Goal: Check status: Check status

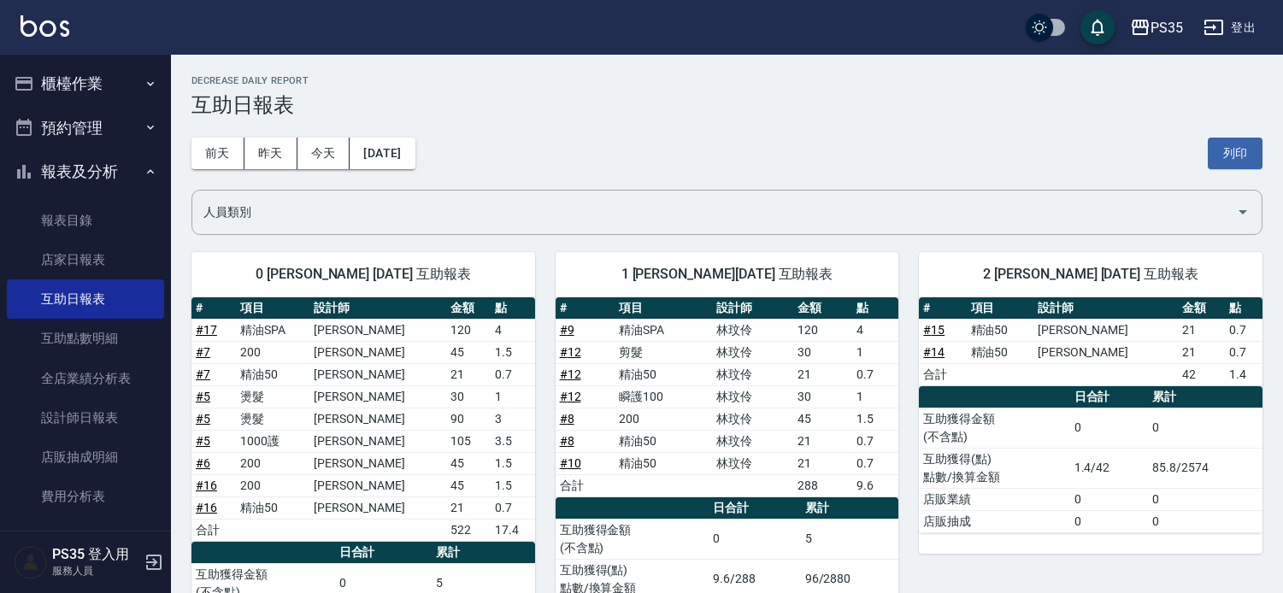
scroll to position [594, 0]
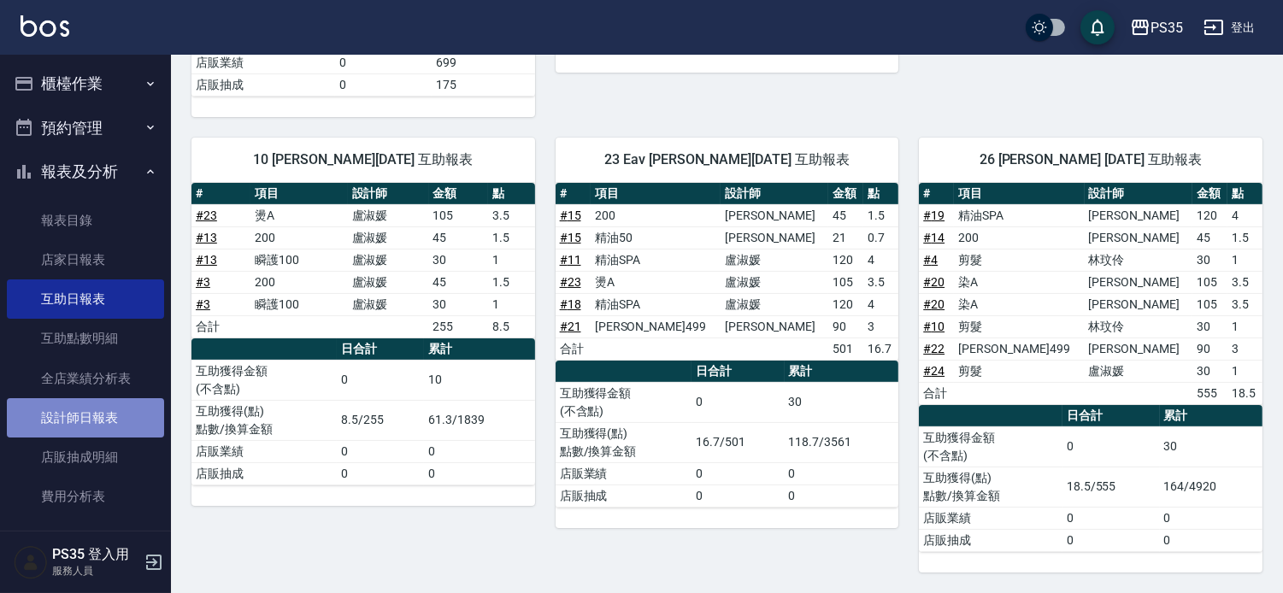
click at [103, 420] on link "設計師日報表" at bounding box center [85, 417] width 157 height 39
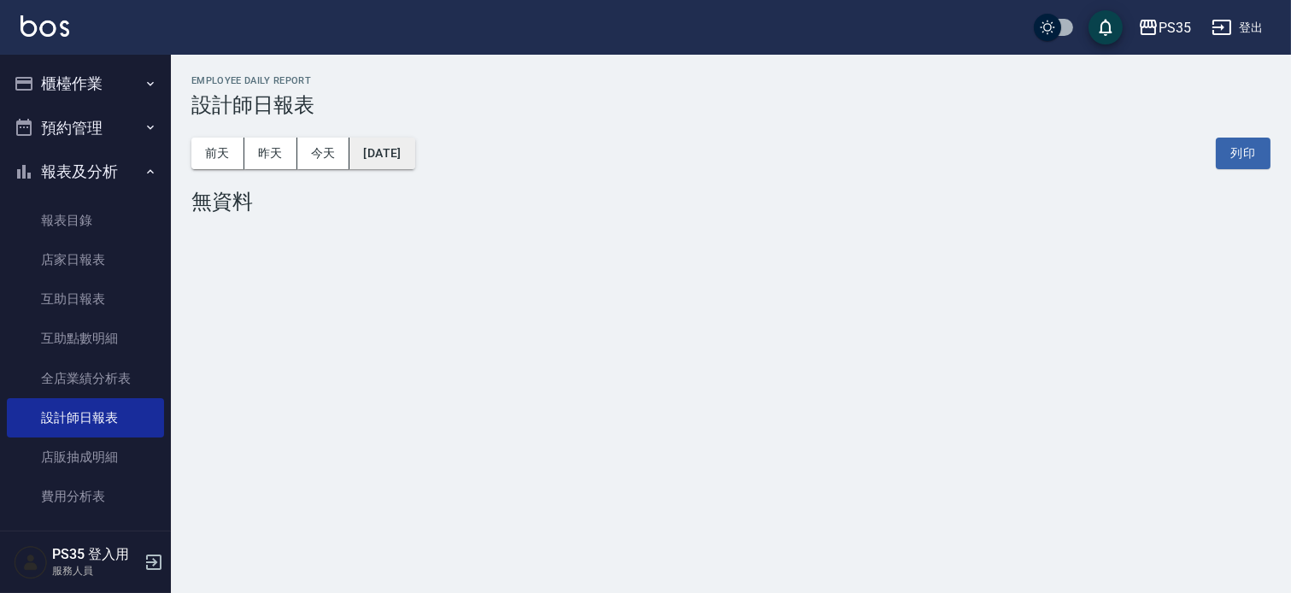
click at [373, 157] on button "[DATE]" at bounding box center [382, 154] width 65 height 32
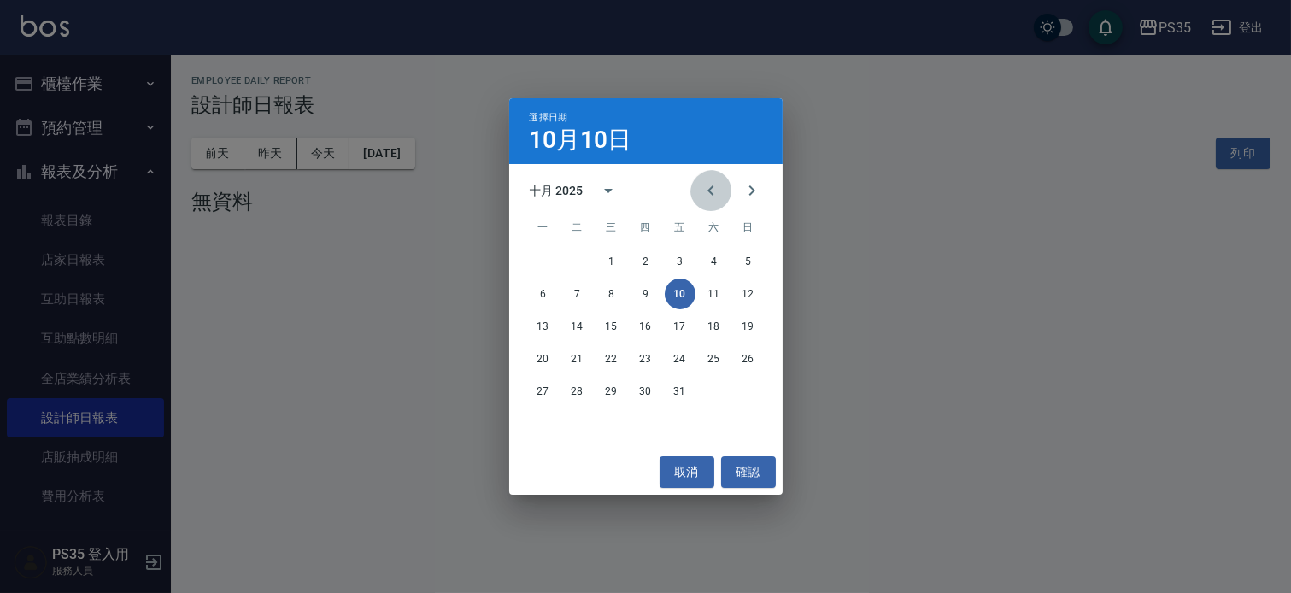
click at [691, 181] on button "Previous month" at bounding box center [711, 190] width 41 height 41
click at [749, 185] on icon "Next month" at bounding box center [752, 190] width 21 height 21
click at [604, 258] on button "1" at bounding box center [612, 261] width 31 height 31
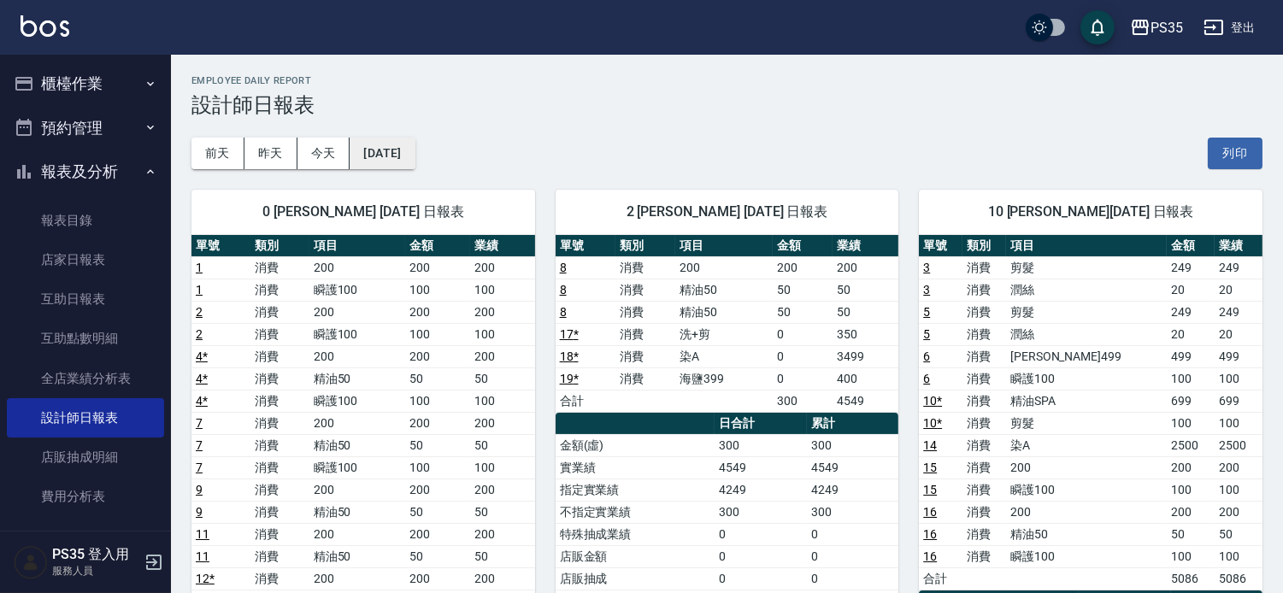
click at [414, 150] on button "[DATE]" at bounding box center [382, 154] width 65 height 32
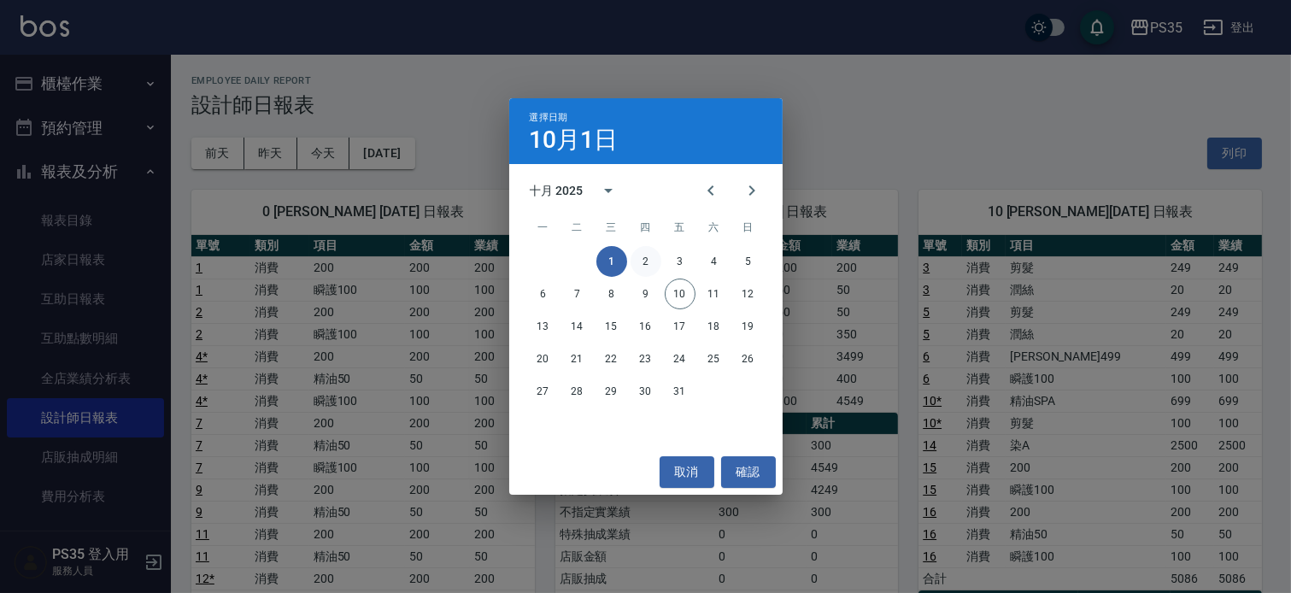
click at [641, 270] on button "2" at bounding box center [646, 261] width 31 height 31
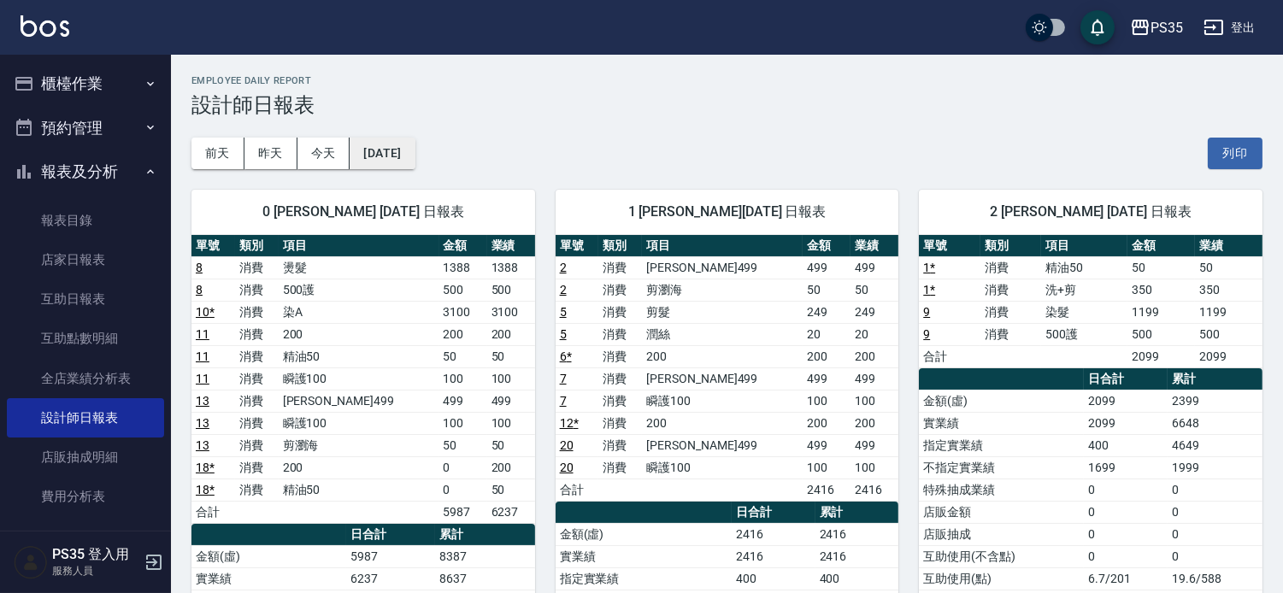
click at [414, 159] on button "[DATE]" at bounding box center [382, 154] width 65 height 32
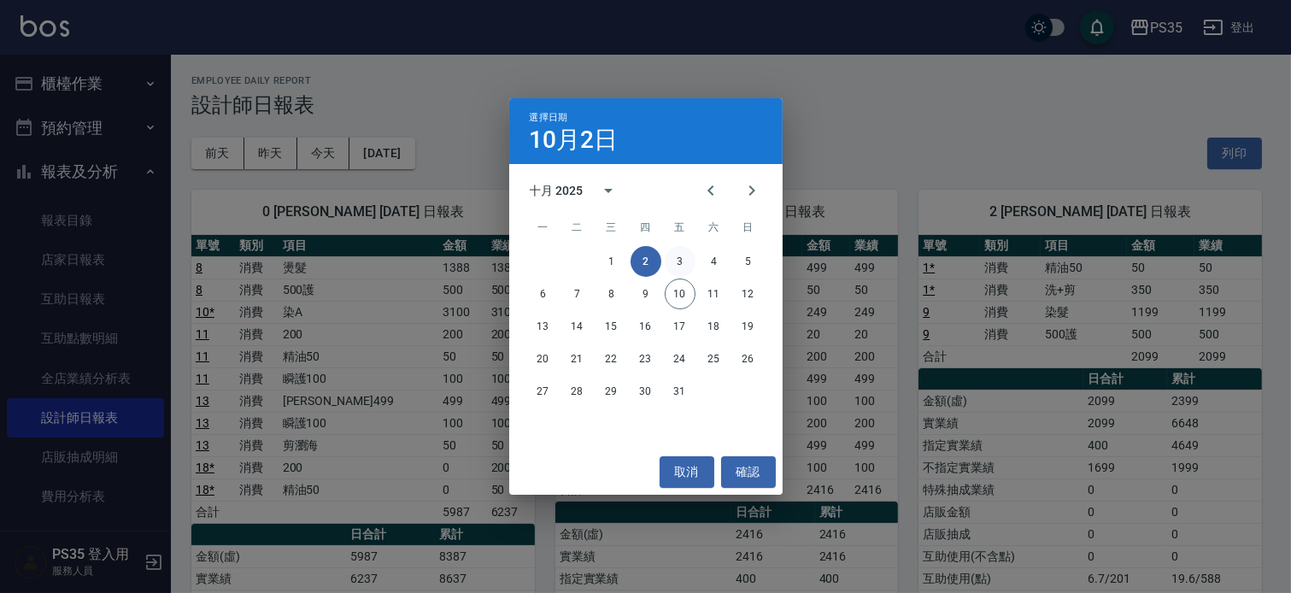
click at [684, 256] on button "3" at bounding box center [680, 261] width 31 height 31
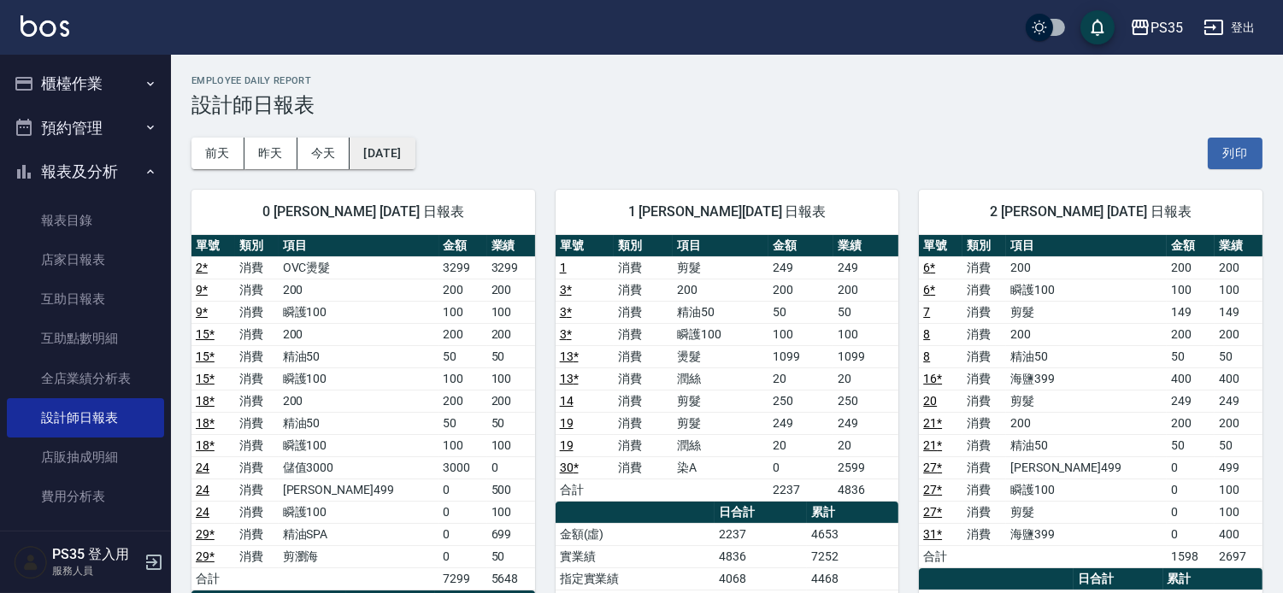
click at [414, 165] on button "[DATE]" at bounding box center [382, 154] width 65 height 32
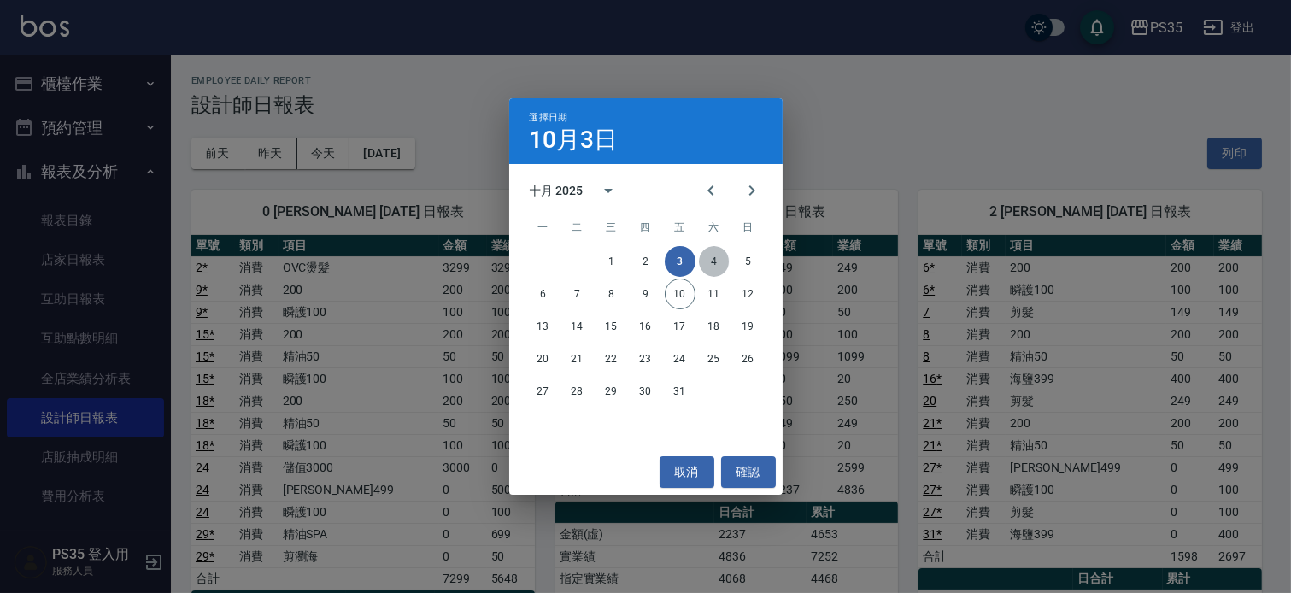
click at [720, 263] on button "4" at bounding box center [714, 261] width 31 height 31
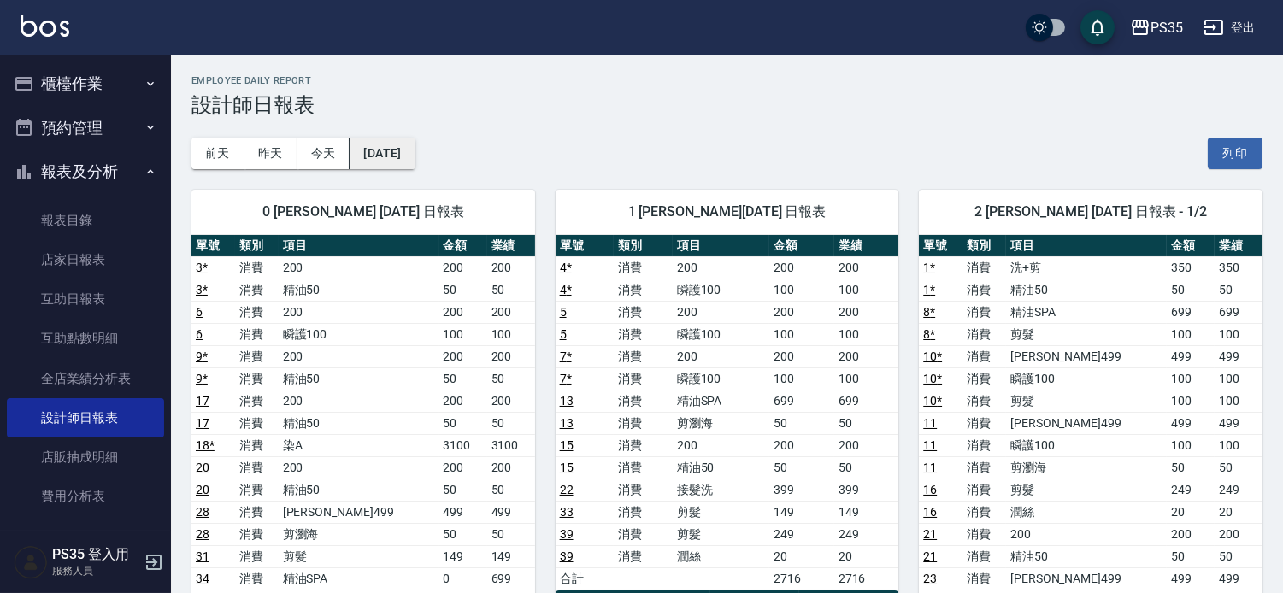
click at [414, 157] on button "[DATE]" at bounding box center [382, 154] width 65 height 32
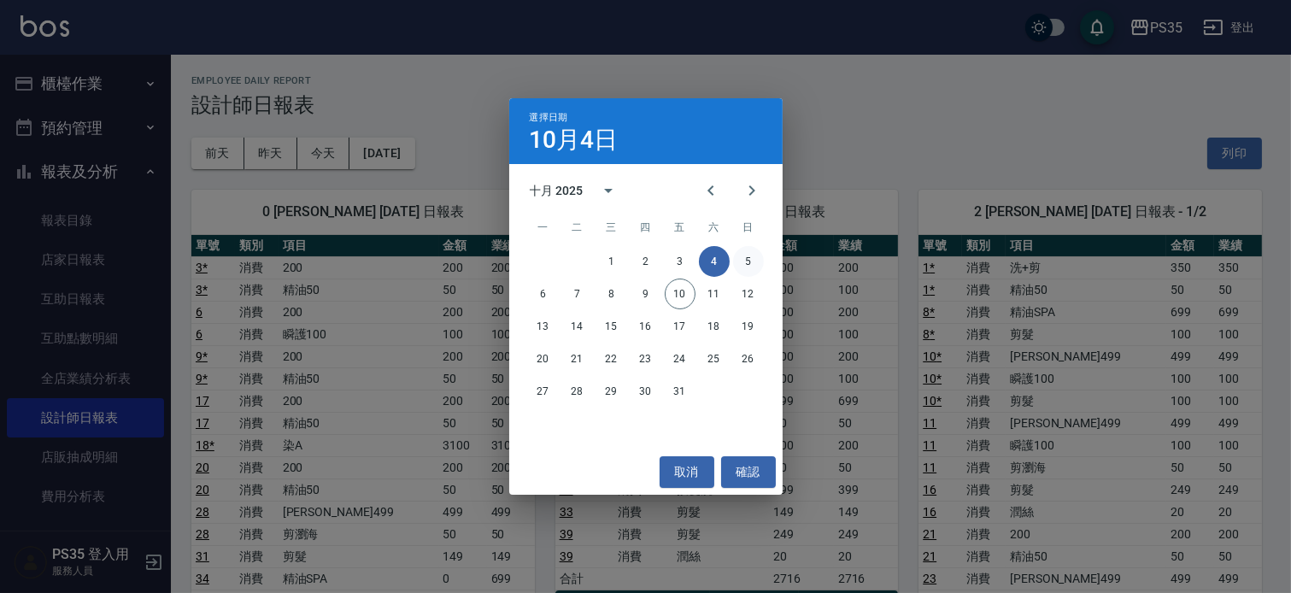
click at [743, 267] on button "5" at bounding box center [748, 261] width 31 height 31
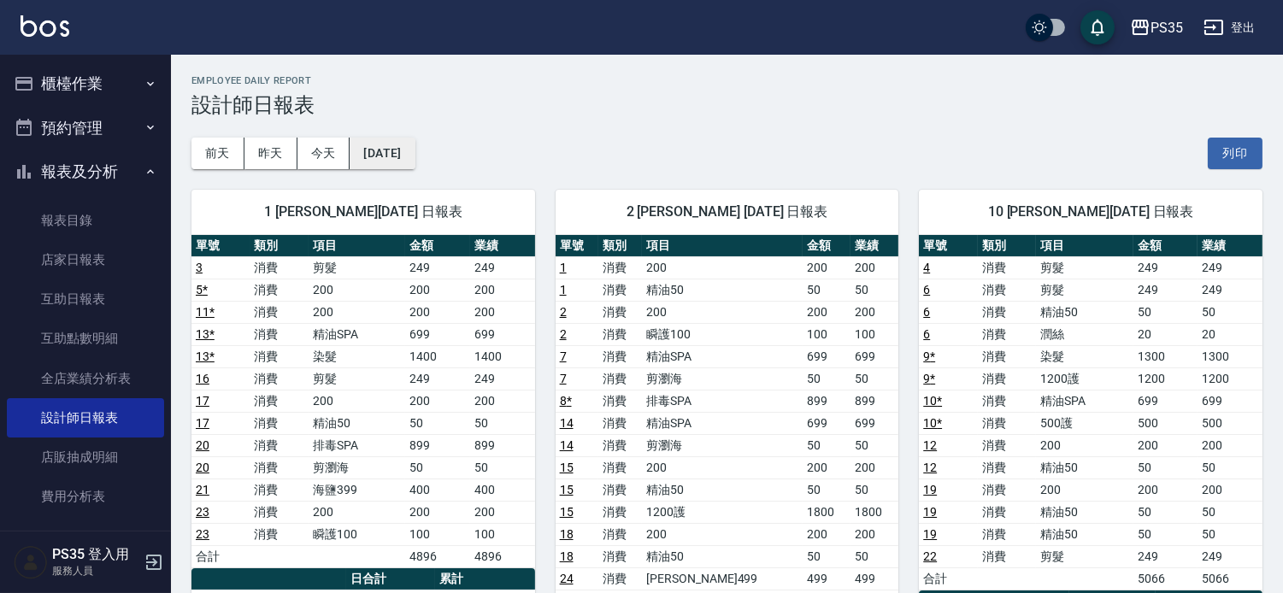
click at [379, 157] on button "[DATE]" at bounding box center [382, 154] width 65 height 32
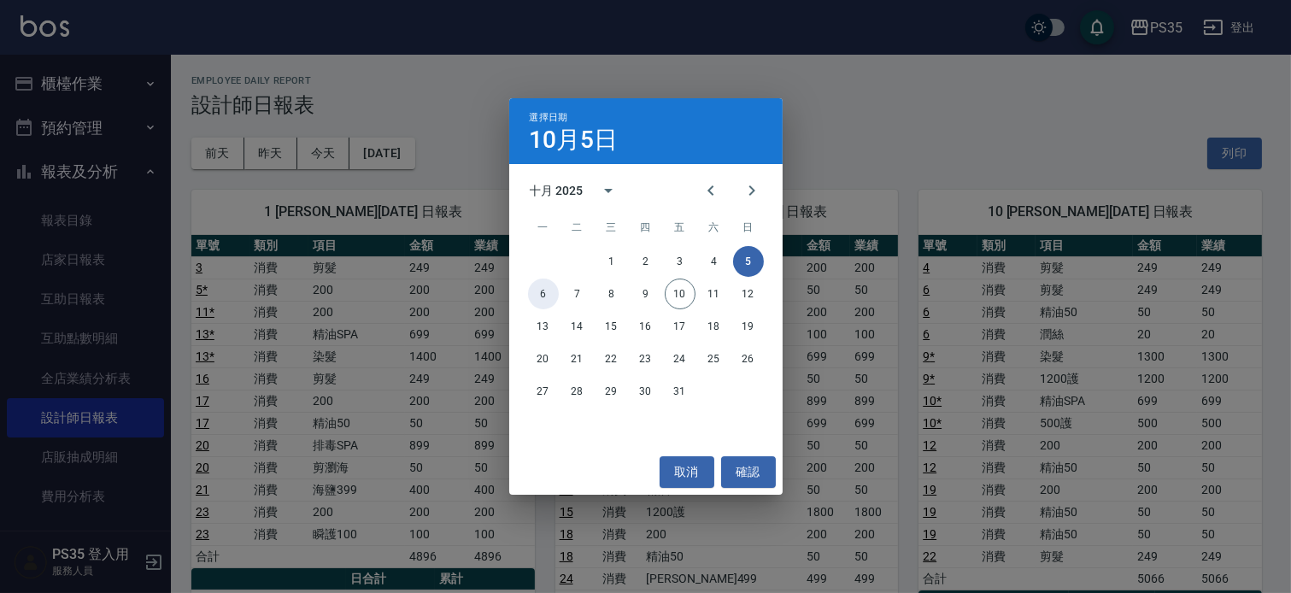
click at [539, 294] on button "6" at bounding box center [543, 294] width 31 height 31
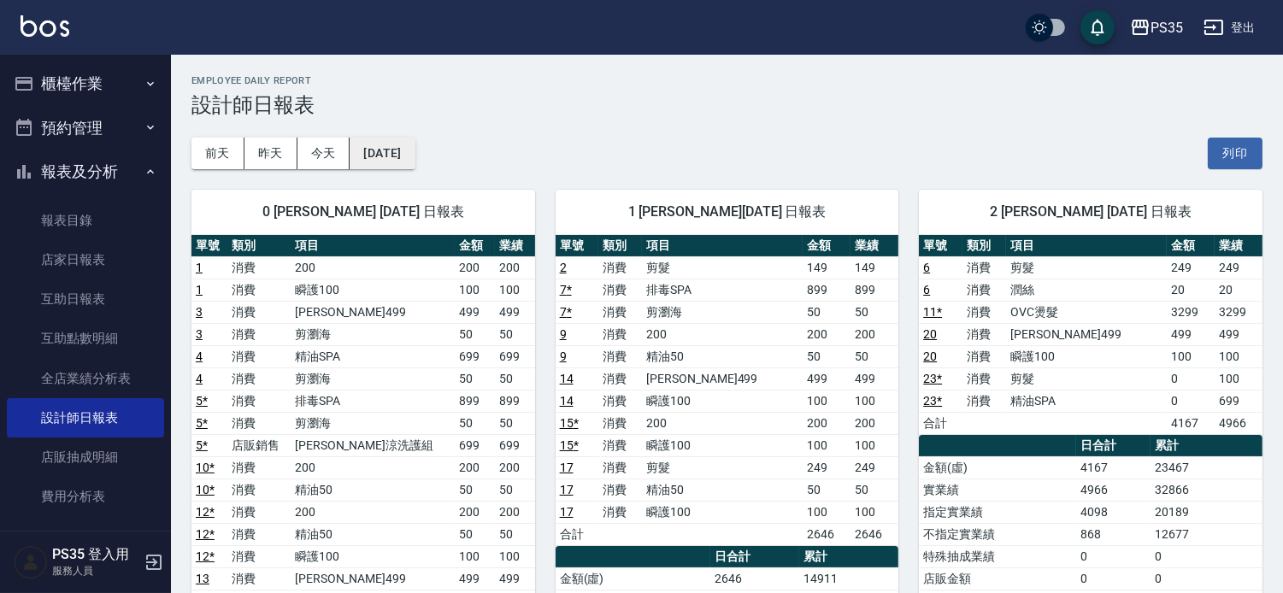
click at [362, 148] on button "[DATE]" at bounding box center [382, 154] width 65 height 32
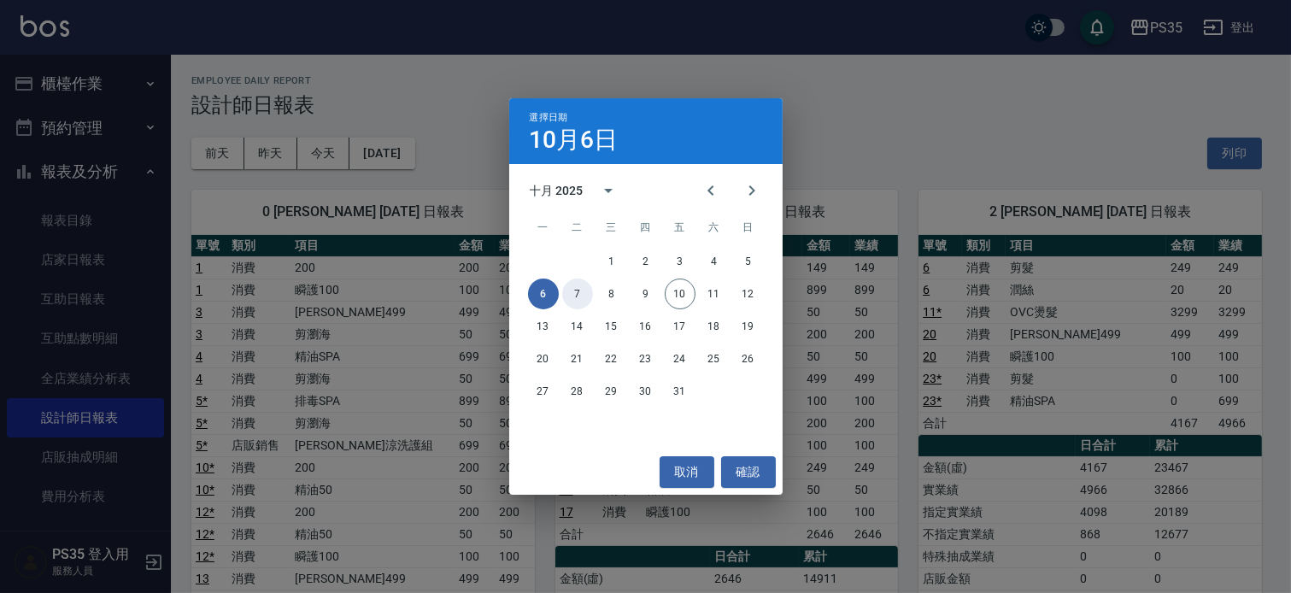
click at [587, 288] on button "7" at bounding box center [577, 294] width 31 height 31
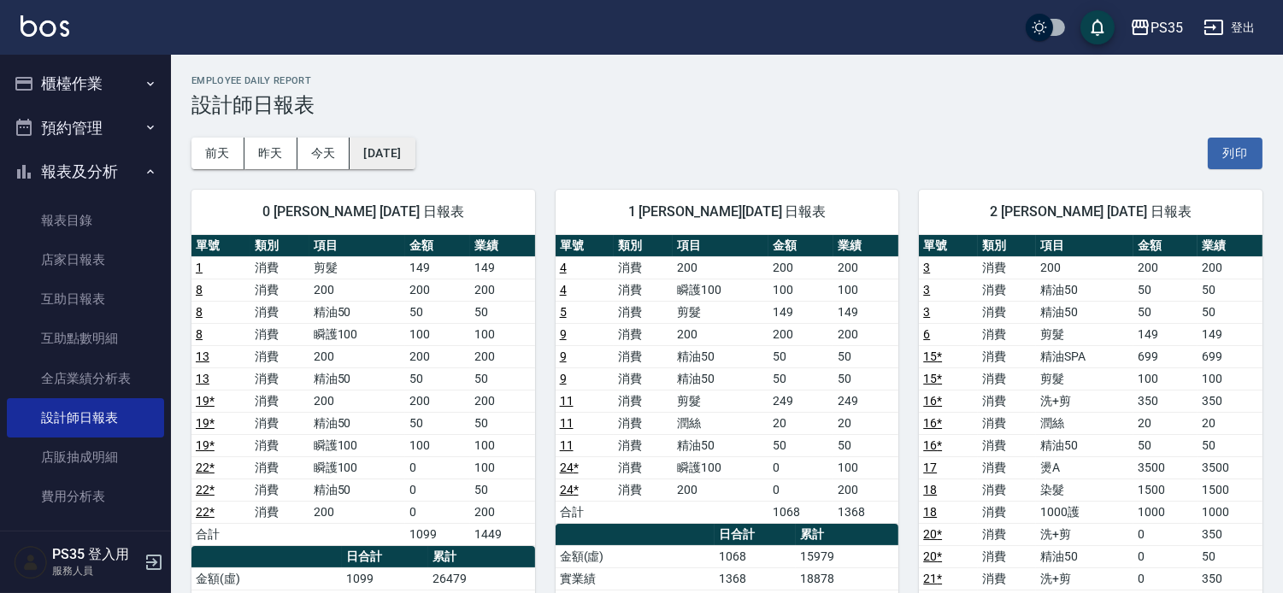
click at [414, 165] on button "[DATE]" at bounding box center [382, 154] width 65 height 32
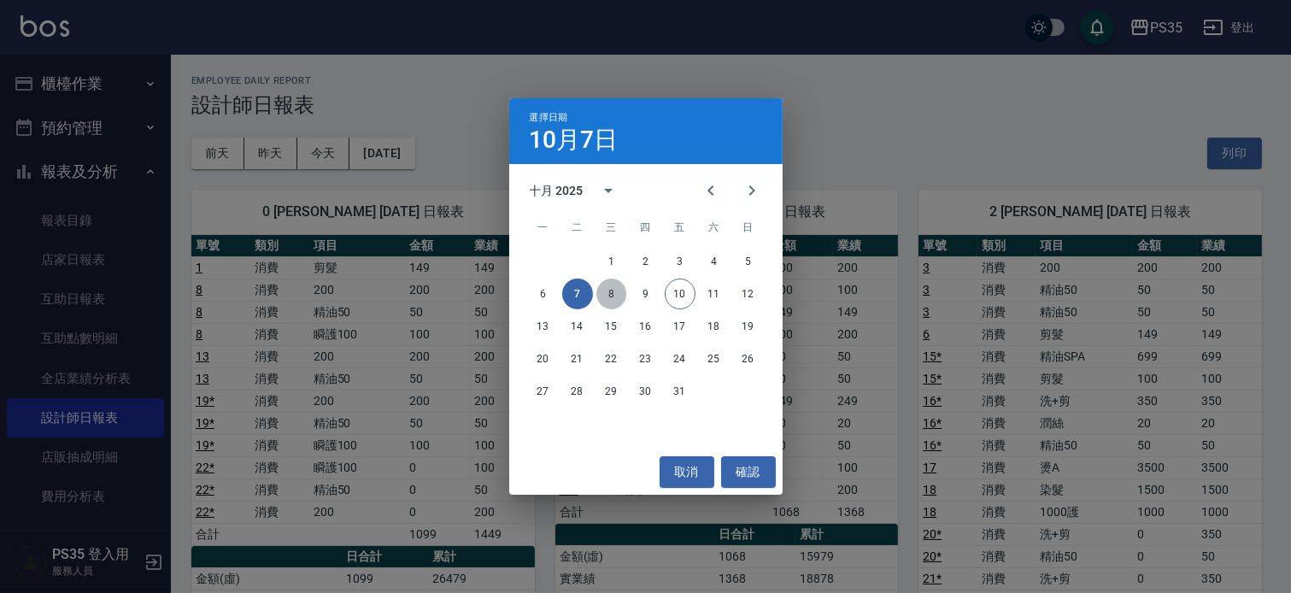
click at [609, 294] on button "8" at bounding box center [612, 294] width 31 height 31
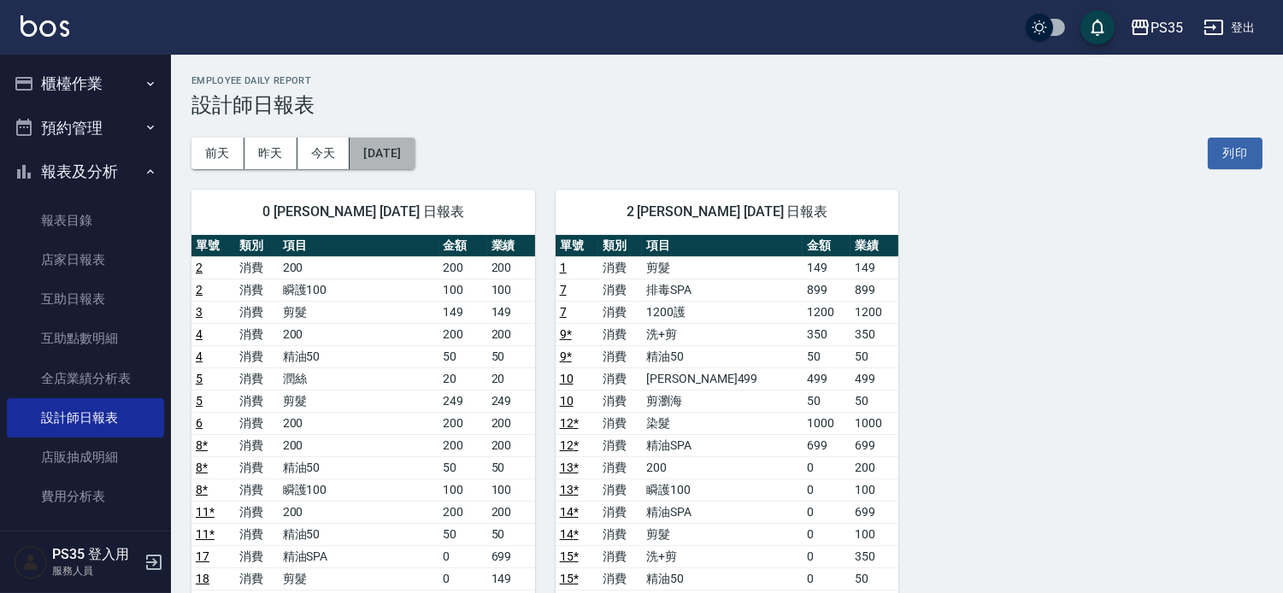
click at [413, 156] on button "[DATE]" at bounding box center [382, 154] width 65 height 32
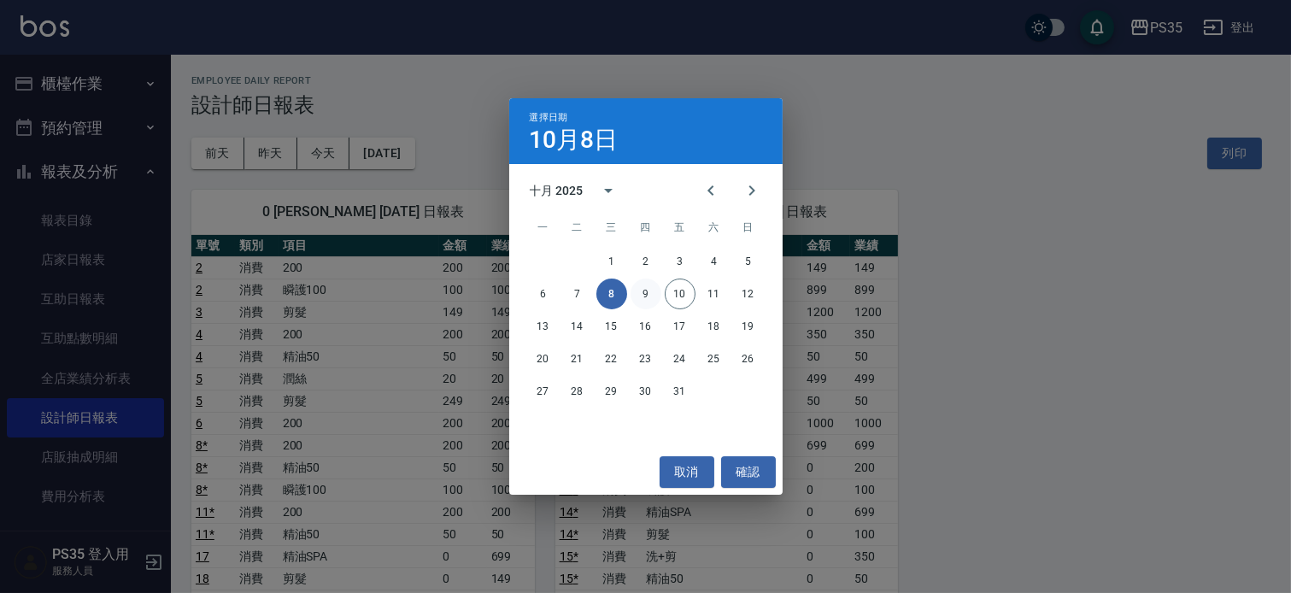
click at [638, 297] on button "9" at bounding box center [646, 294] width 31 height 31
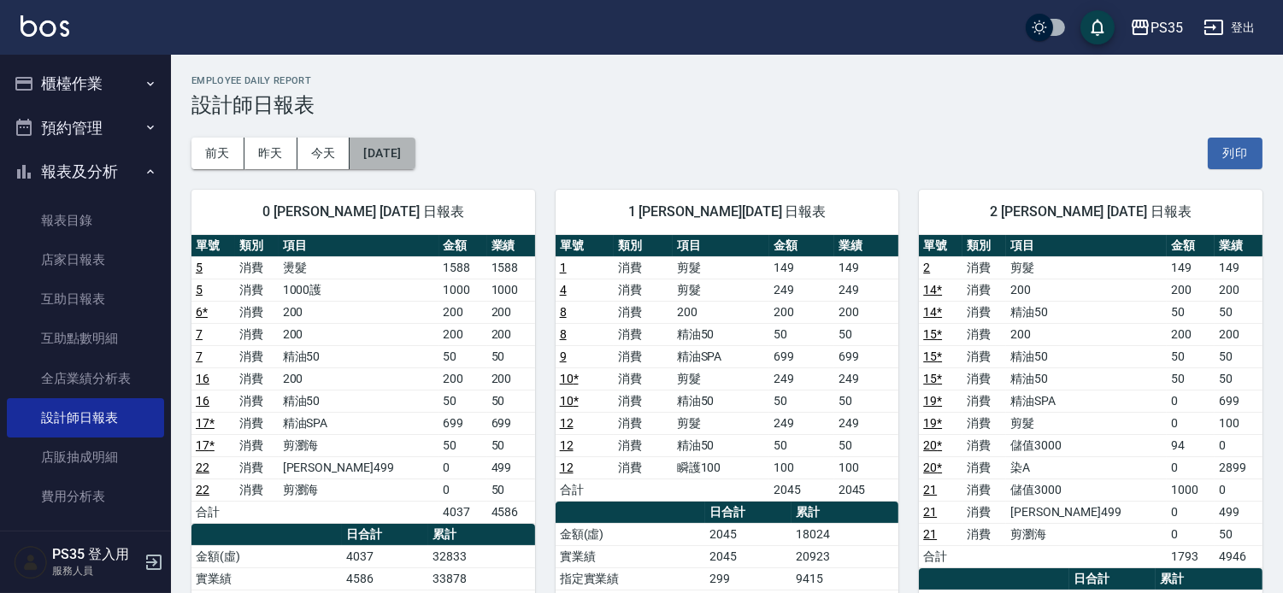
click at [408, 152] on button "[DATE]" at bounding box center [382, 154] width 65 height 32
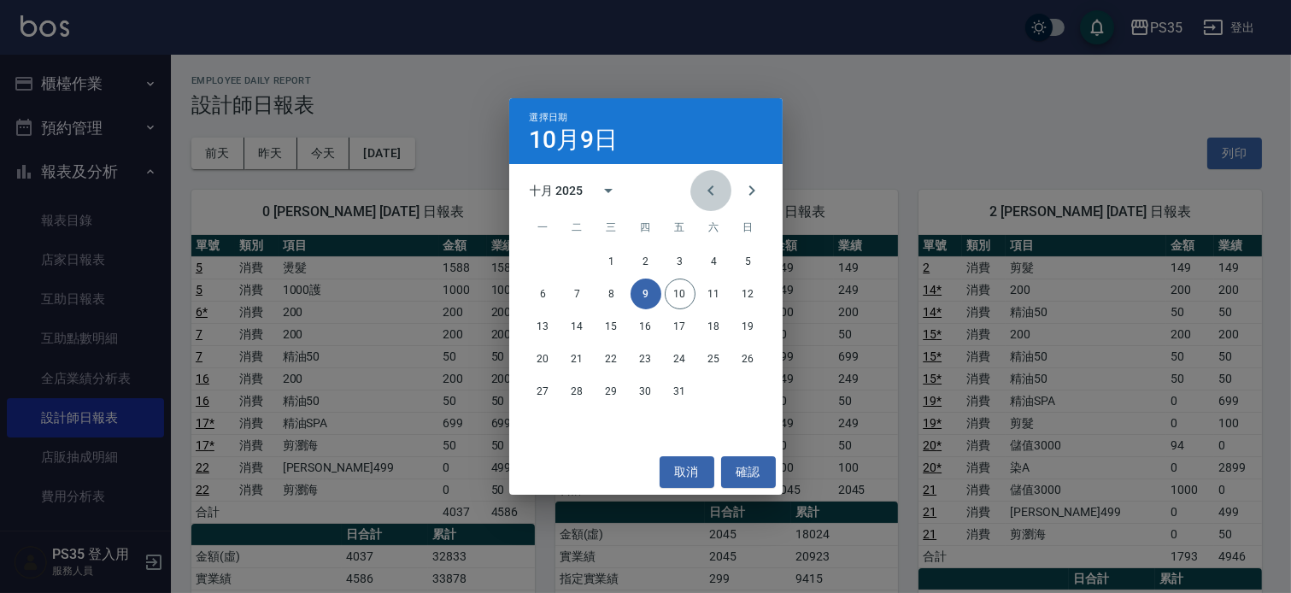
click at [706, 194] on icon "Previous month" at bounding box center [711, 190] width 21 height 21
click at [752, 197] on icon "Next month" at bounding box center [752, 190] width 21 height 21
click at [610, 251] on button "1" at bounding box center [612, 261] width 31 height 31
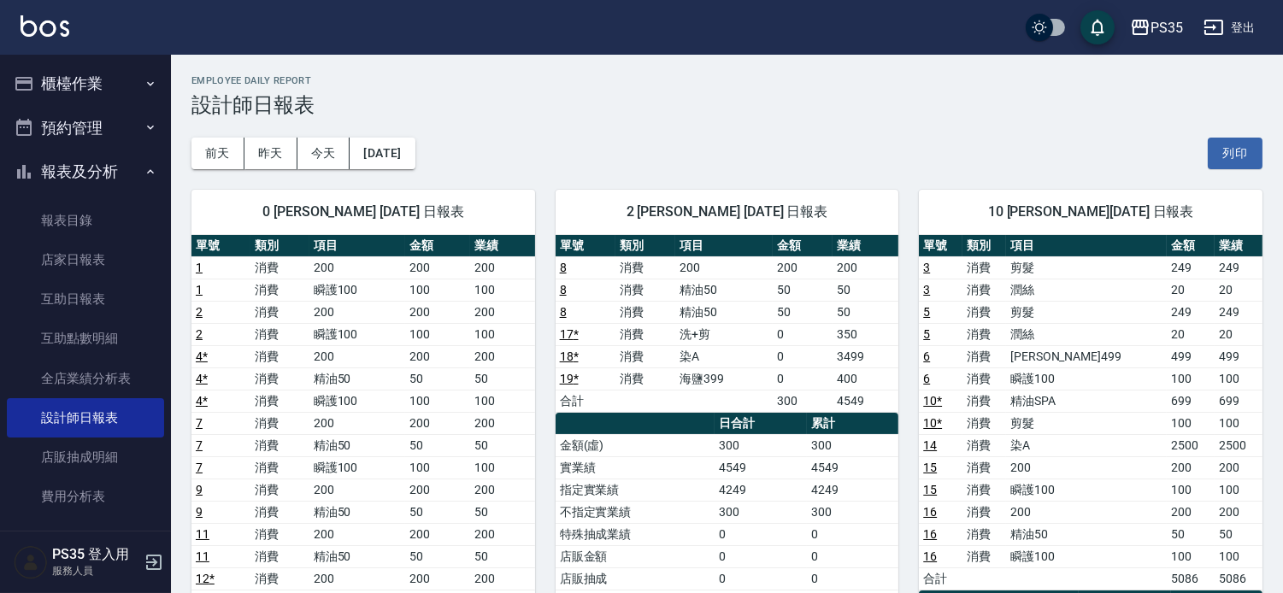
click at [400, 149] on button "[DATE]" at bounding box center [382, 154] width 65 height 32
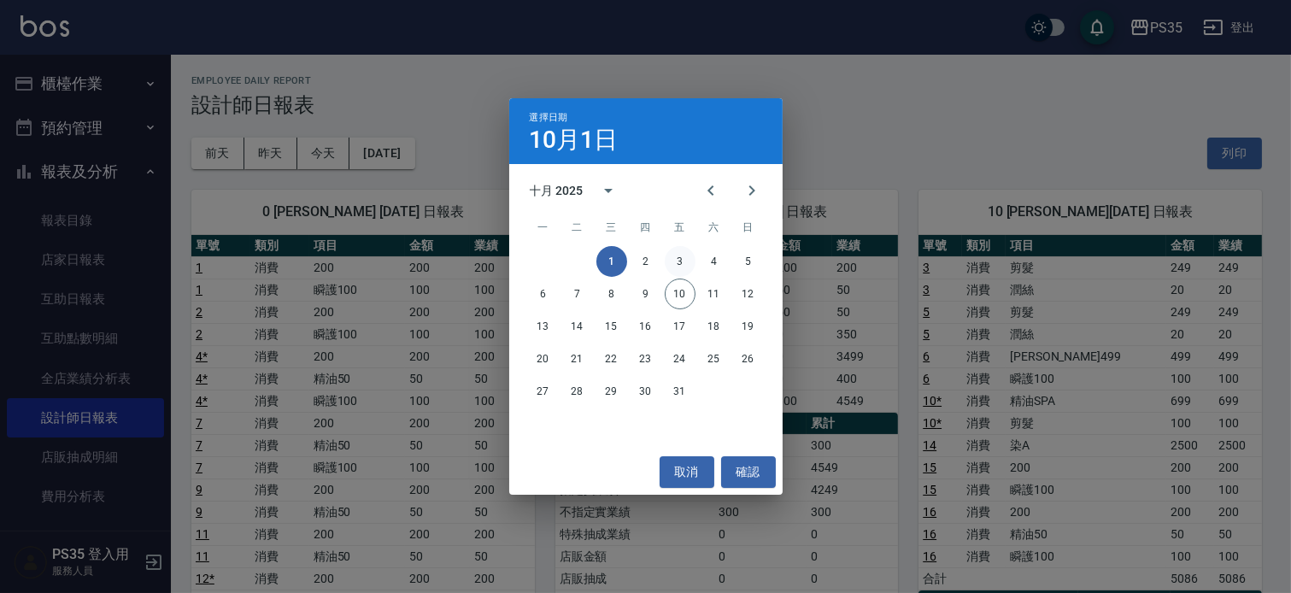
click at [673, 267] on button "3" at bounding box center [680, 261] width 31 height 31
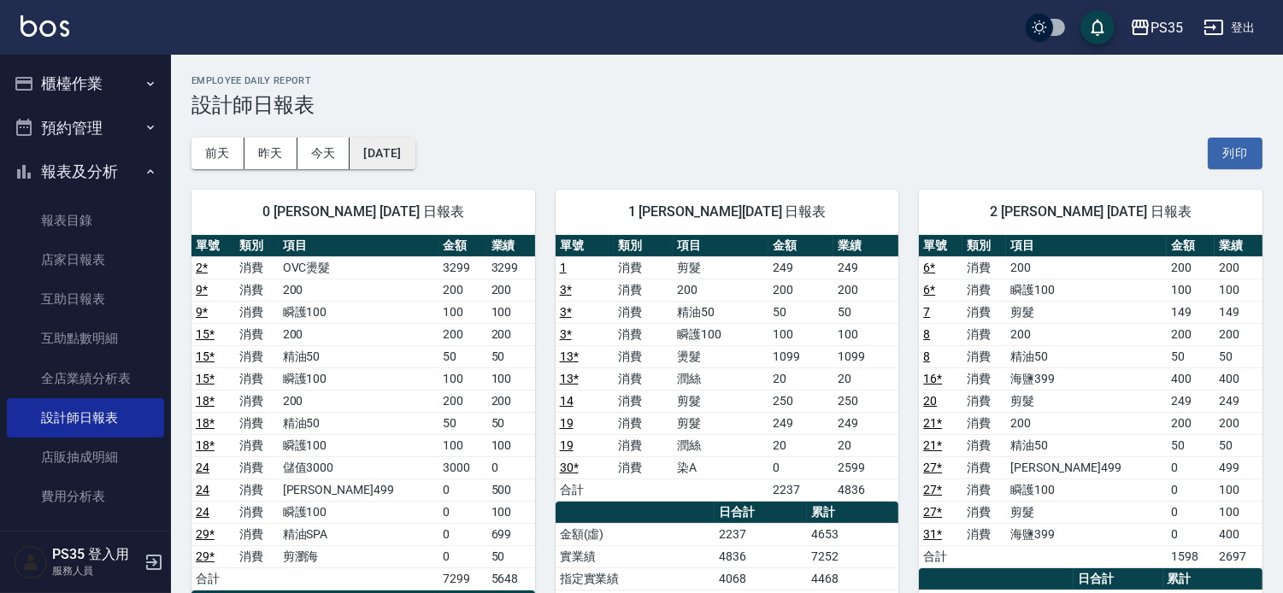
click at [378, 151] on button "[DATE]" at bounding box center [382, 154] width 65 height 32
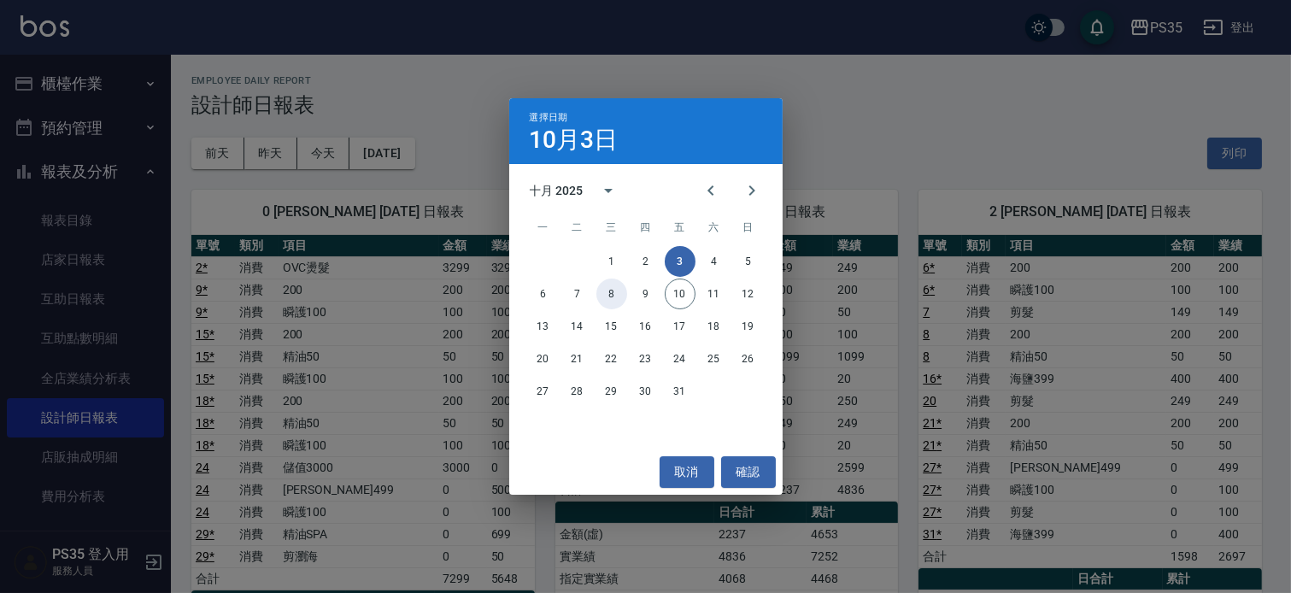
click at [613, 293] on button "8" at bounding box center [612, 294] width 31 height 31
